Goal: Task Accomplishment & Management: Use online tool/utility

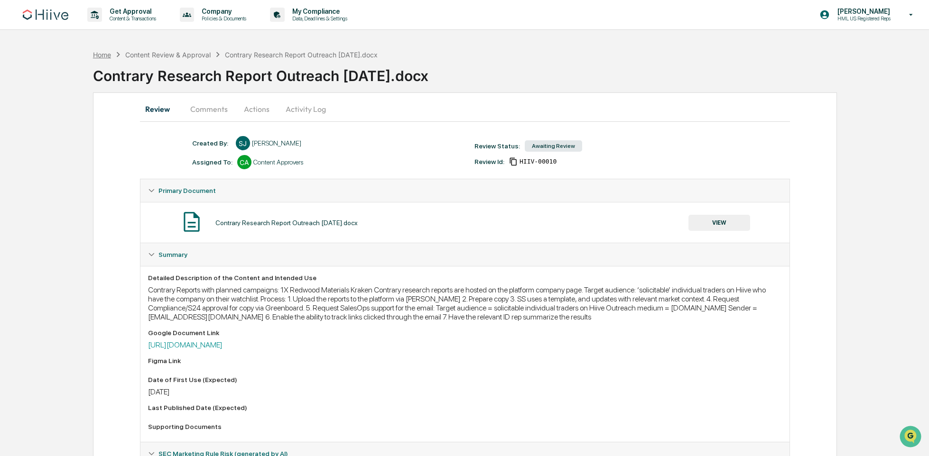
click at [110, 54] on div "Home" at bounding box center [102, 55] width 18 height 8
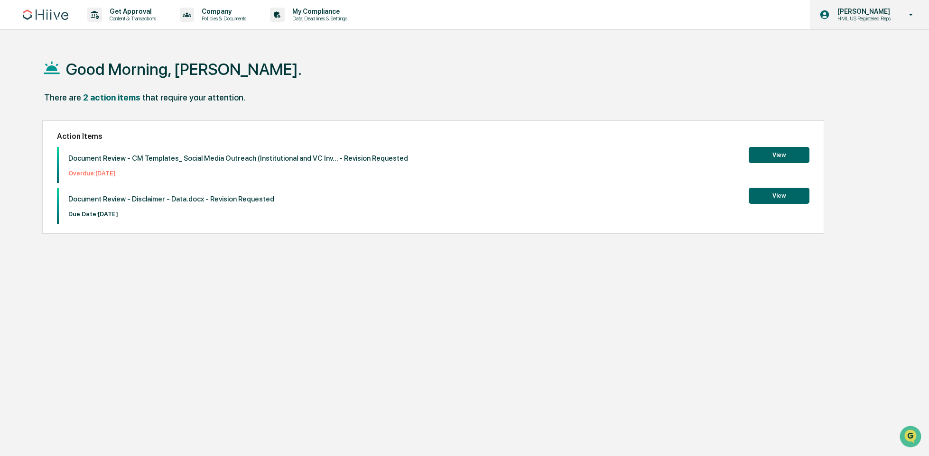
click at [880, 28] on div "Sean Jones HML US Registered Reps" at bounding box center [869, 14] width 119 height 29
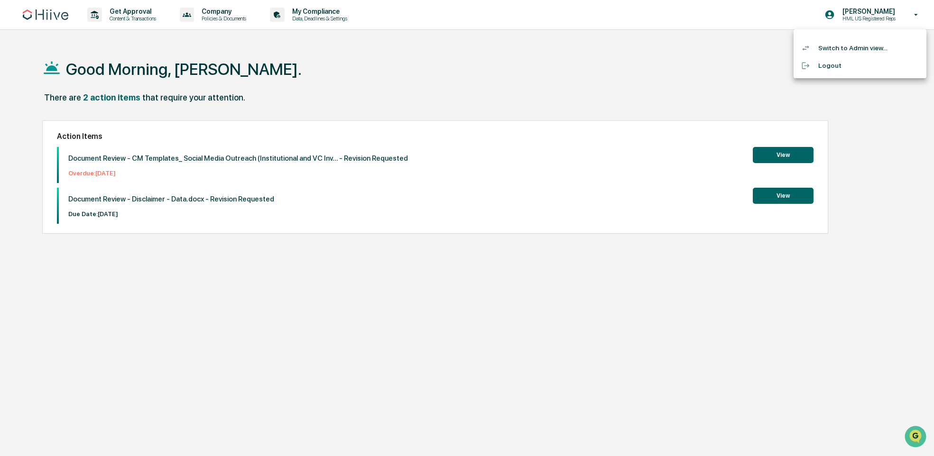
click at [865, 50] on li "Switch to Admin view..." at bounding box center [860, 48] width 133 height 18
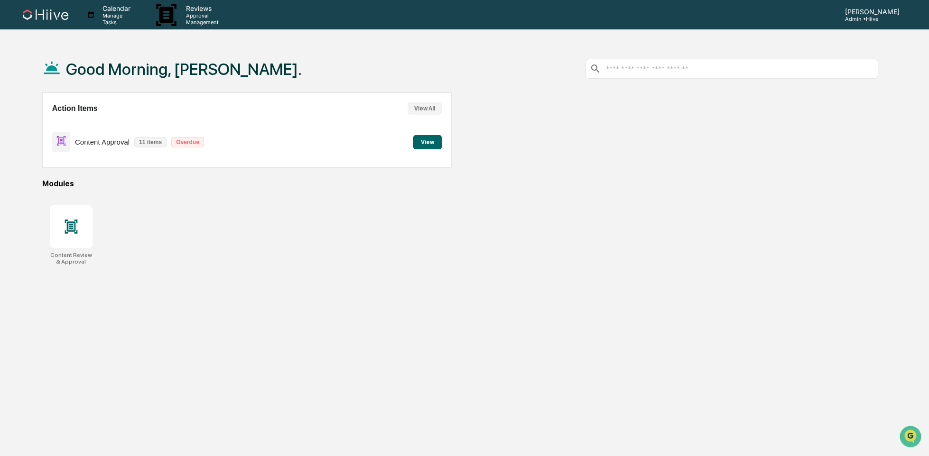
click at [281, 69] on div "Good Morning, Sean." at bounding box center [460, 68] width 836 height 47
click at [267, 50] on div "Good Morning, Sean." at bounding box center [460, 68] width 836 height 47
click at [210, 6] on div "Reviews Approval Management" at bounding box center [191, 14] width 88 height 29
click at [244, 49] on li "Content Review & Approval" at bounding box center [239, 48] width 157 height 18
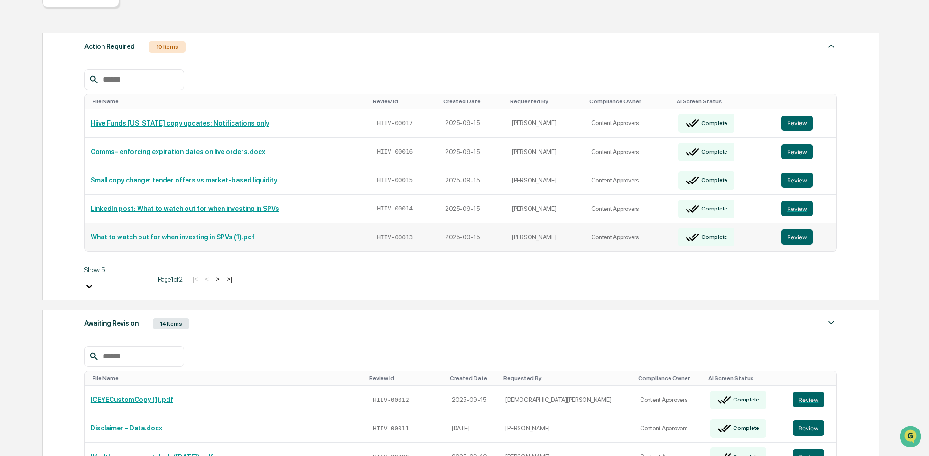
scroll to position [129, 0]
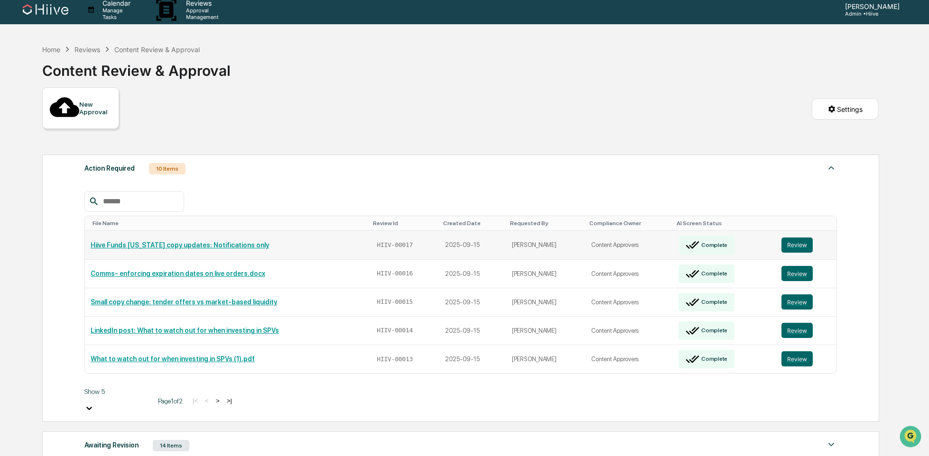
scroll to position [156, 0]
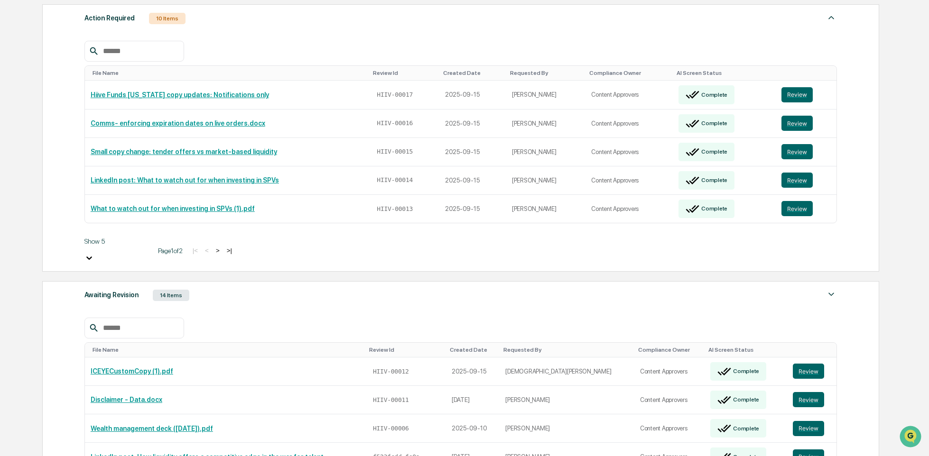
click at [279, 289] on div "Awaiting Revision 14 Items" at bounding box center [460, 295] width 752 height 13
click at [798, 364] on button "Review" at bounding box center [808, 371] width 31 height 15
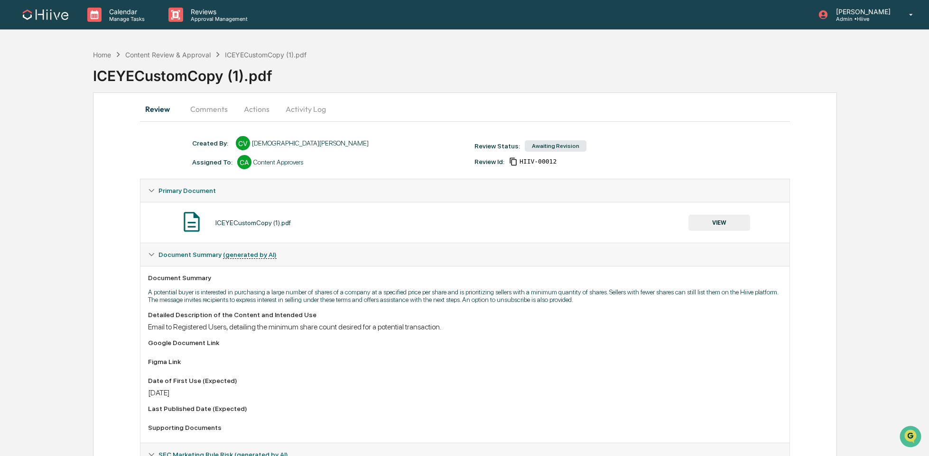
click at [185, 109] on button "Comments" at bounding box center [209, 109] width 53 height 23
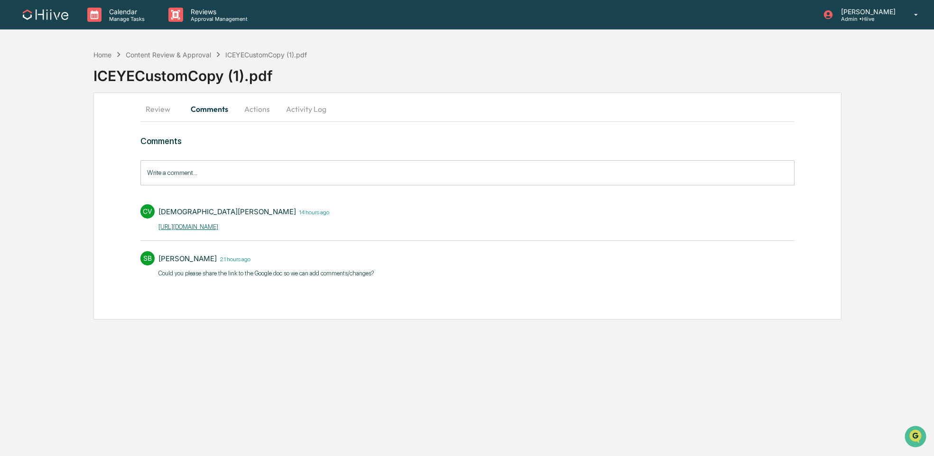
click at [553, 223] on div "CV [PERSON_NAME] 14 hours ago [URL][DOMAIN_NAME]​" at bounding box center [467, 217] width 654 height 35
click at [421, 134] on div "Review Comments Actions Activity Log Comments Write a comment... Write a commen…" at bounding box center [467, 206] width 748 height 227
click at [169, 109] on button "Review" at bounding box center [161, 109] width 43 height 23
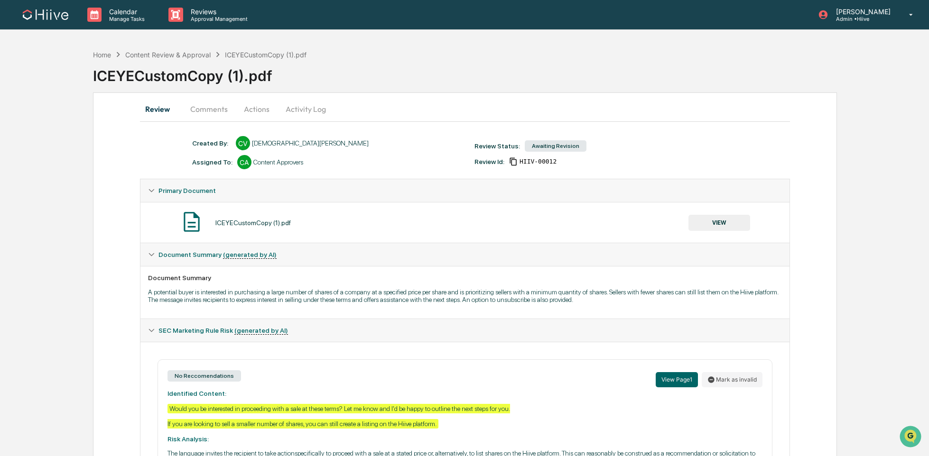
drag, startPoint x: 224, startPoint y: 108, endPoint x: 236, endPoint y: 112, distance: 12.6
click at [224, 108] on button "Comments" at bounding box center [209, 109] width 53 height 23
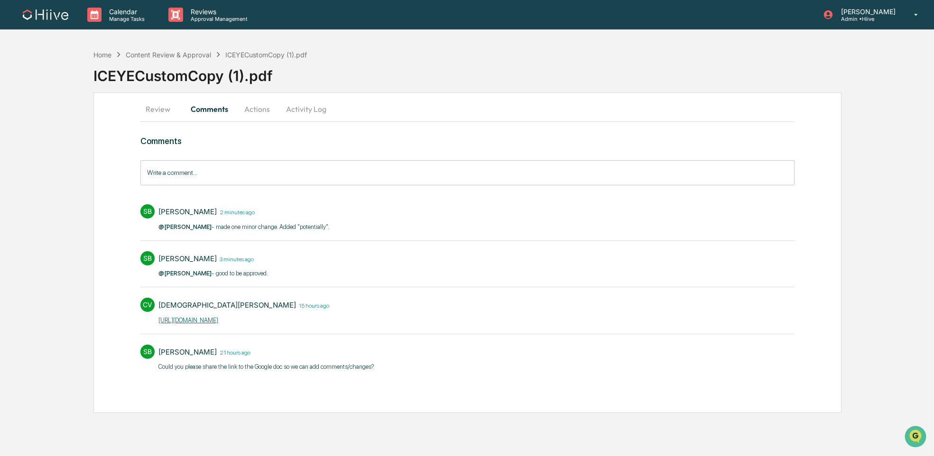
click at [326, 225] on p "@[DEMOGRAPHIC_DATA][PERSON_NAME] - made one minor change. Added "potentially". ​" at bounding box center [244, 226] width 172 height 9
click at [327, 225] on p "@[DEMOGRAPHIC_DATA][PERSON_NAME] - made one minor change. Added "potentially". ​" at bounding box center [244, 226] width 172 height 9
click at [420, 213] on div "SB [PERSON_NAME] 2 minutes ago @[PERSON_NAME] - made one minor change. Added "p…" at bounding box center [467, 217] width 654 height 35
drag, startPoint x: 359, startPoint y: 227, endPoint x: 180, endPoint y: 234, distance: 179.0
click at [179, 234] on div "SB [PERSON_NAME] 2 minutes ago @[PERSON_NAME] - made one minor change. Added "p…" at bounding box center [467, 217] width 654 height 35
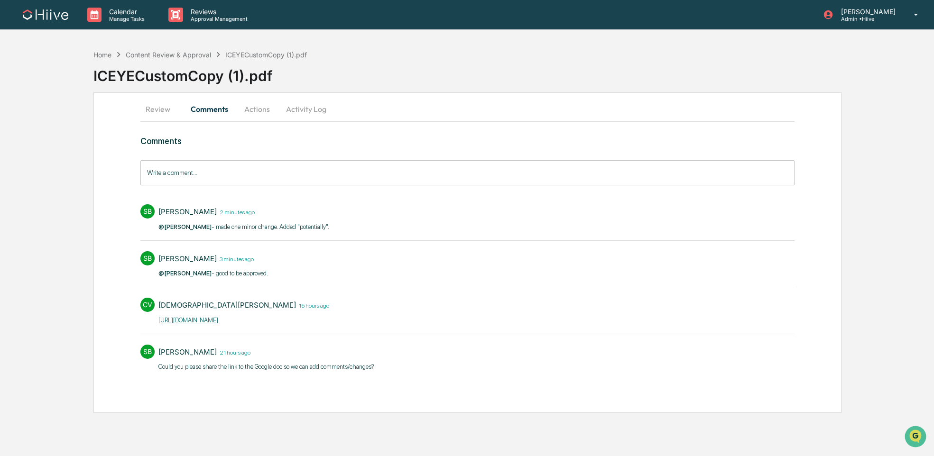
click at [304, 230] on p "@[DEMOGRAPHIC_DATA][PERSON_NAME] - made one minor change. Added "potentially". ​" at bounding box center [244, 226] width 172 height 9
click at [257, 104] on button "Actions" at bounding box center [257, 109] width 43 height 23
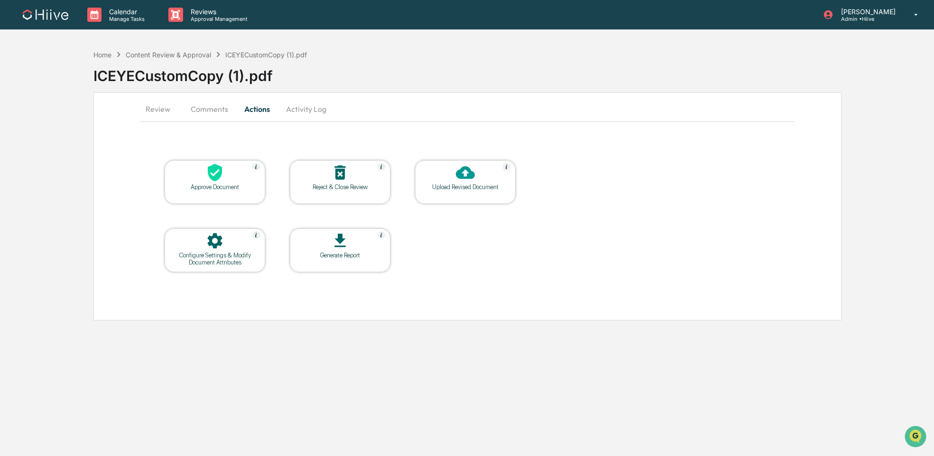
click at [196, 109] on button "Comments" at bounding box center [209, 109] width 53 height 23
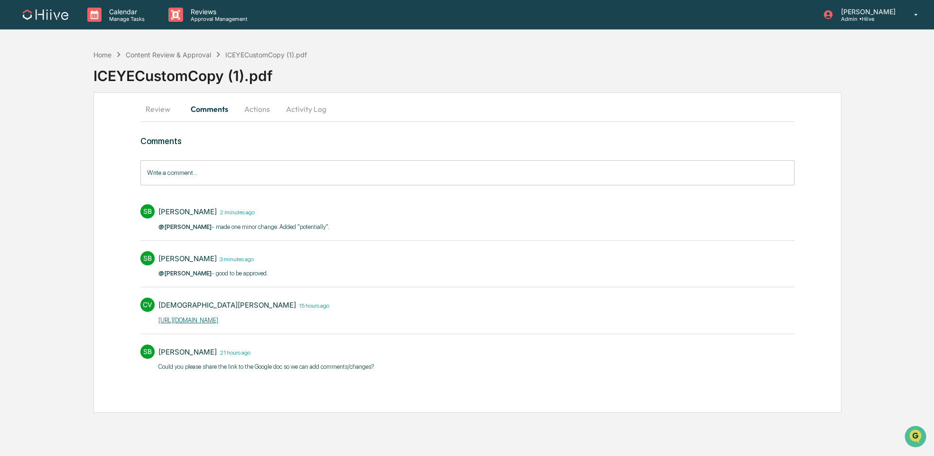
drag, startPoint x: 234, startPoint y: 226, endPoint x: 374, endPoint y: 224, distance: 140.4
click at [375, 225] on div "SB [PERSON_NAME] 2 minutes ago @[PERSON_NAME] - made one minor change. Added "p…" at bounding box center [467, 217] width 654 height 35
click at [368, 224] on div "SB [PERSON_NAME] 2 minutes ago @[PERSON_NAME] - made one minor change. Added "p…" at bounding box center [467, 217] width 654 height 35
click at [218, 319] on link "[URL][DOMAIN_NAME]​" at bounding box center [188, 320] width 60 height 7
click at [324, 81] on div "ICEYECustomCopy (1).pdf" at bounding box center [513, 72] width 841 height 25
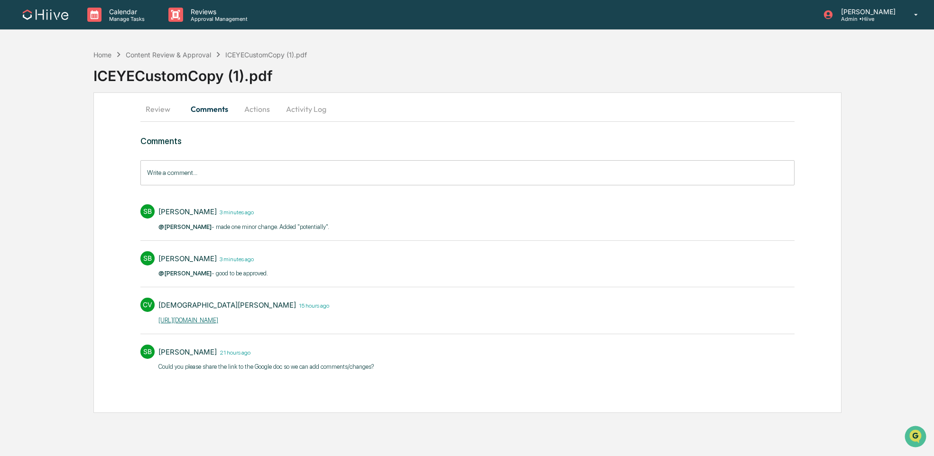
click at [270, 103] on button "Actions" at bounding box center [257, 109] width 43 height 23
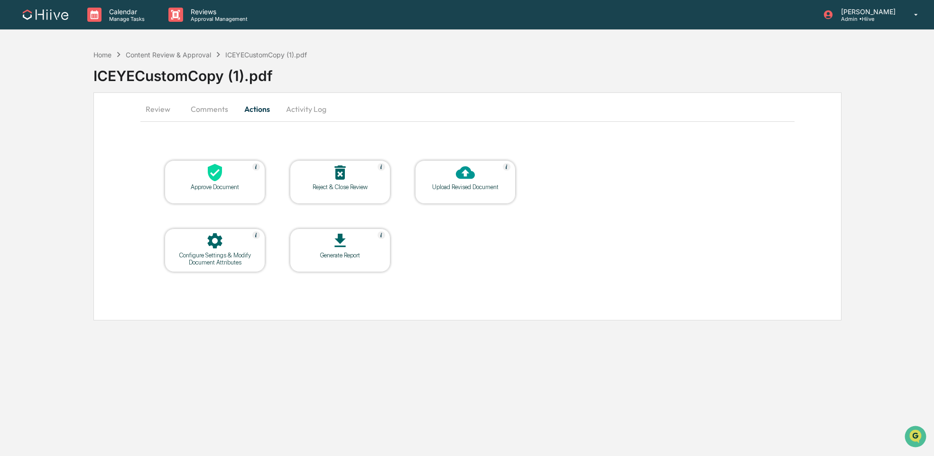
click at [459, 175] on icon at bounding box center [465, 173] width 19 height 13
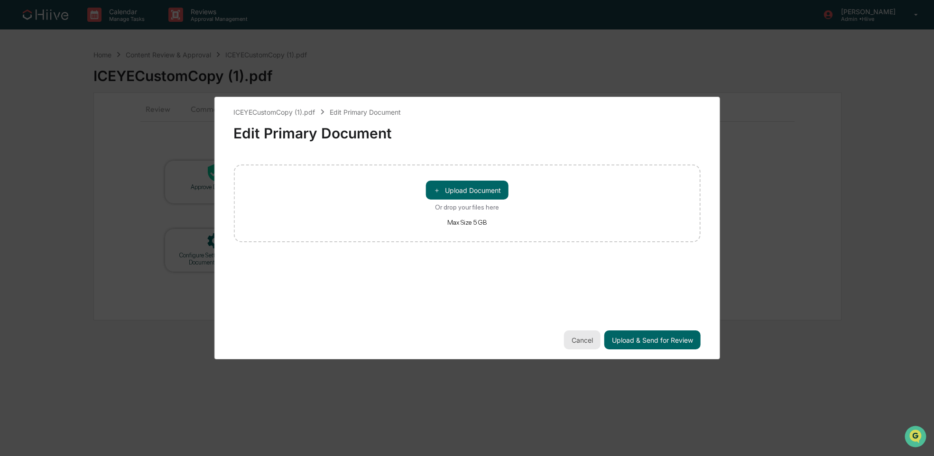
click at [587, 337] on button "Cancel" at bounding box center [582, 340] width 37 height 19
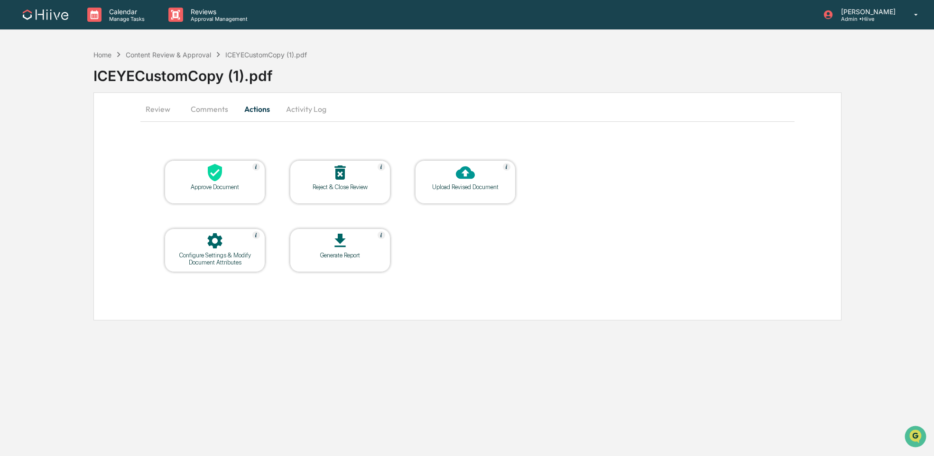
click at [171, 111] on button "Review" at bounding box center [161, 109] width 43 height 23
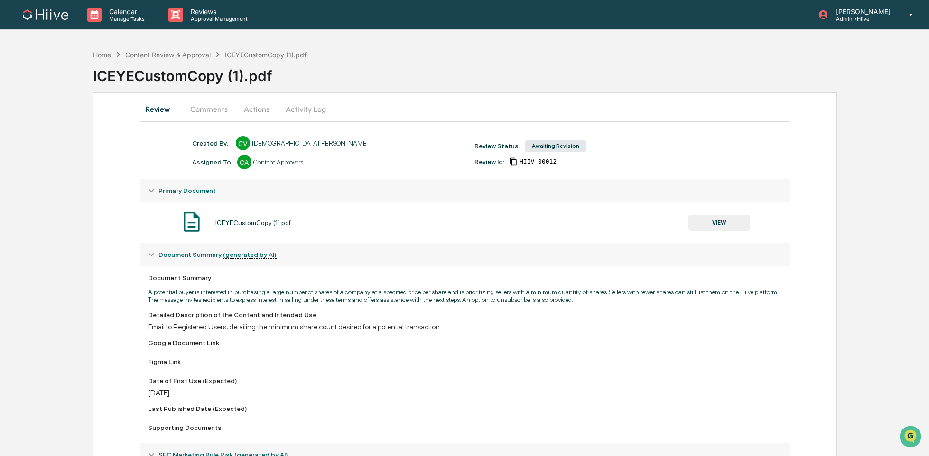
click at [260, 102] on button "Actions" at bounding box center [256, 109] width 43 height 23
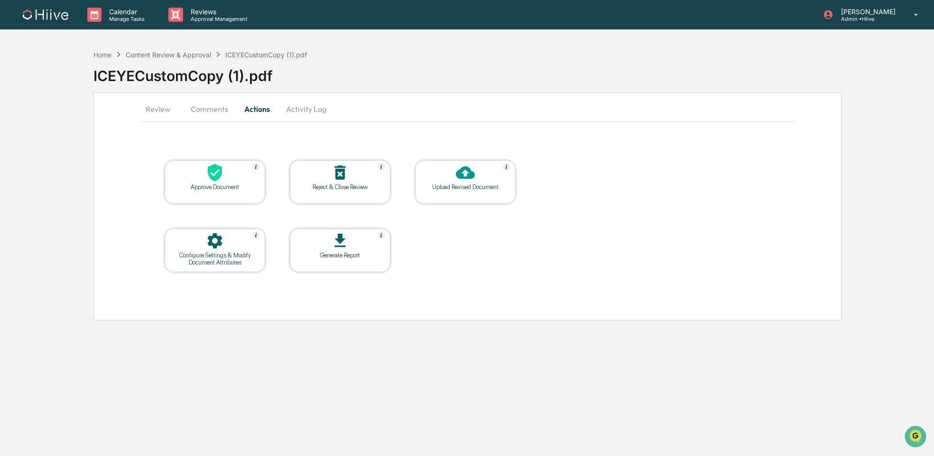
click at [207, 179] on icon at bounding box center [214, 172] width 19 height 19
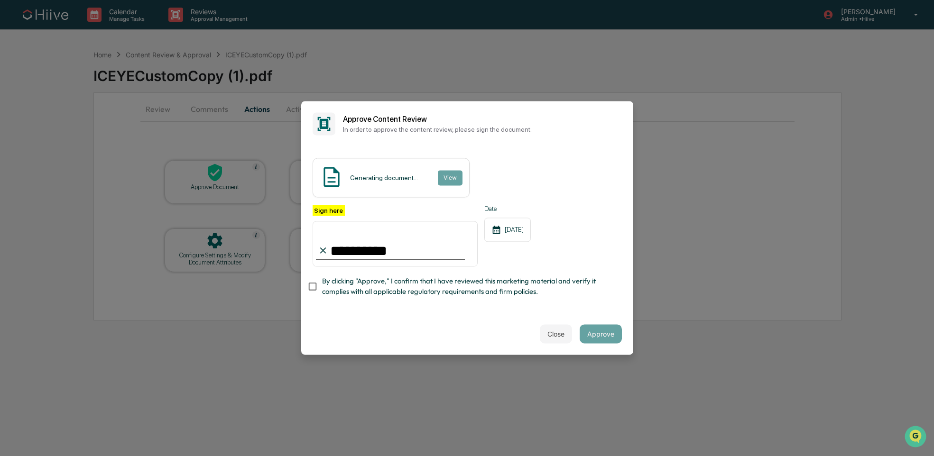
type input "**********"
click at [546, 164] on div "Generating document... View" at bounding box center [467, 177] width 309 height 39
click at [606, 334] on button "Approve" at bounding box center [601, 334] width 42 height 19
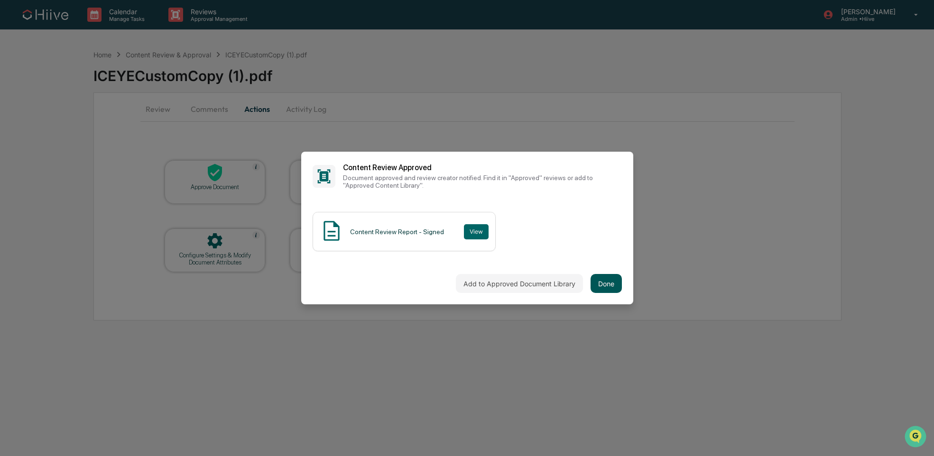
click at [611, 286] on button "Done" at bounding box center [606, 283] width 31 height 19
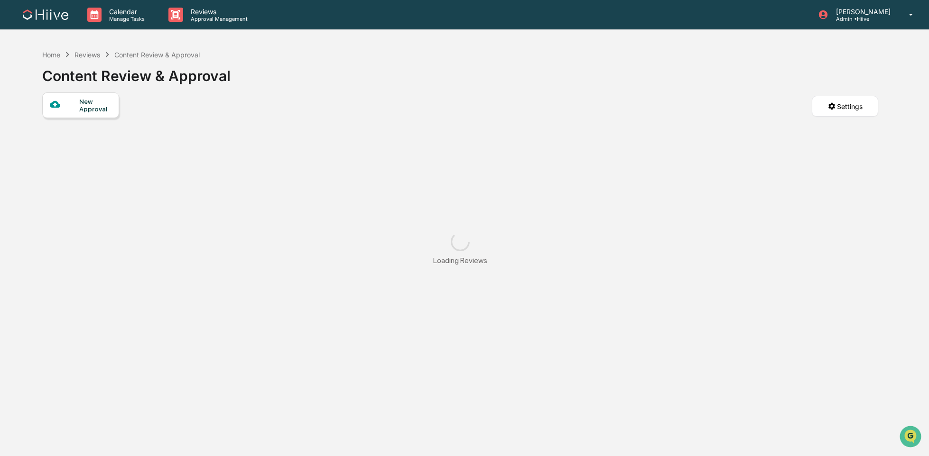
click at [746, 125] on div "New Approval Settings" at bounding box center [460, 116] width 836 height 47
